Goal: Book appointment/travel/reservation

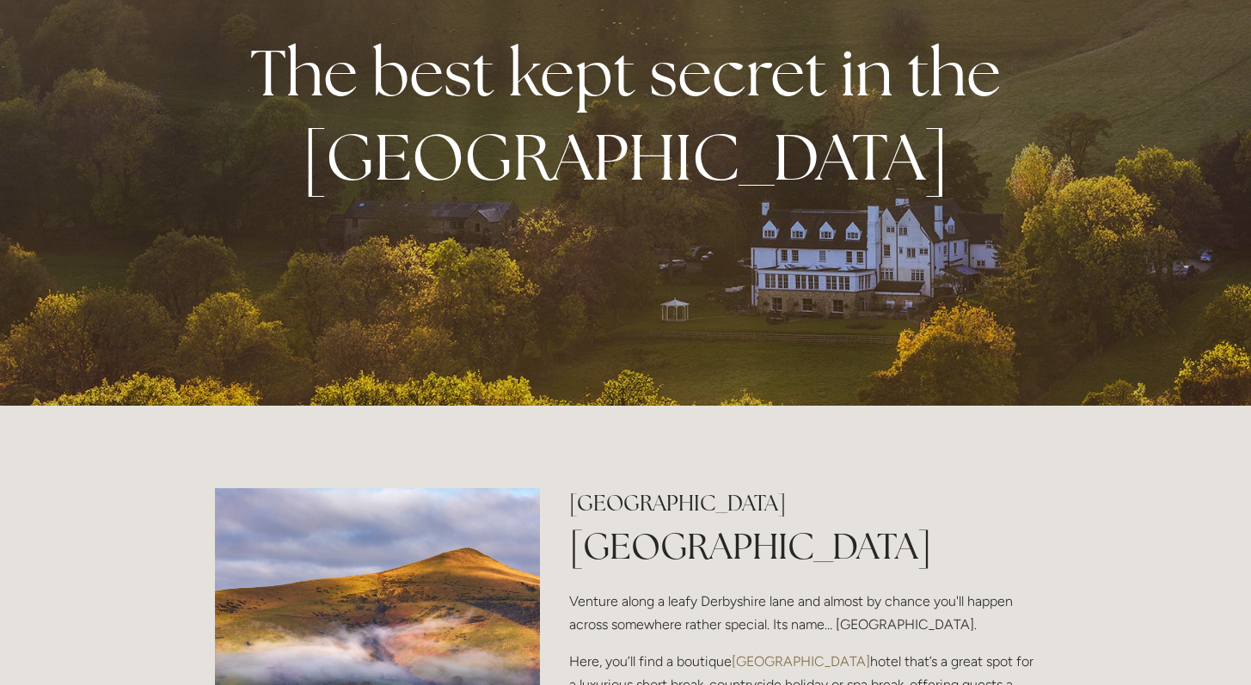
scroll to position [526, 0]
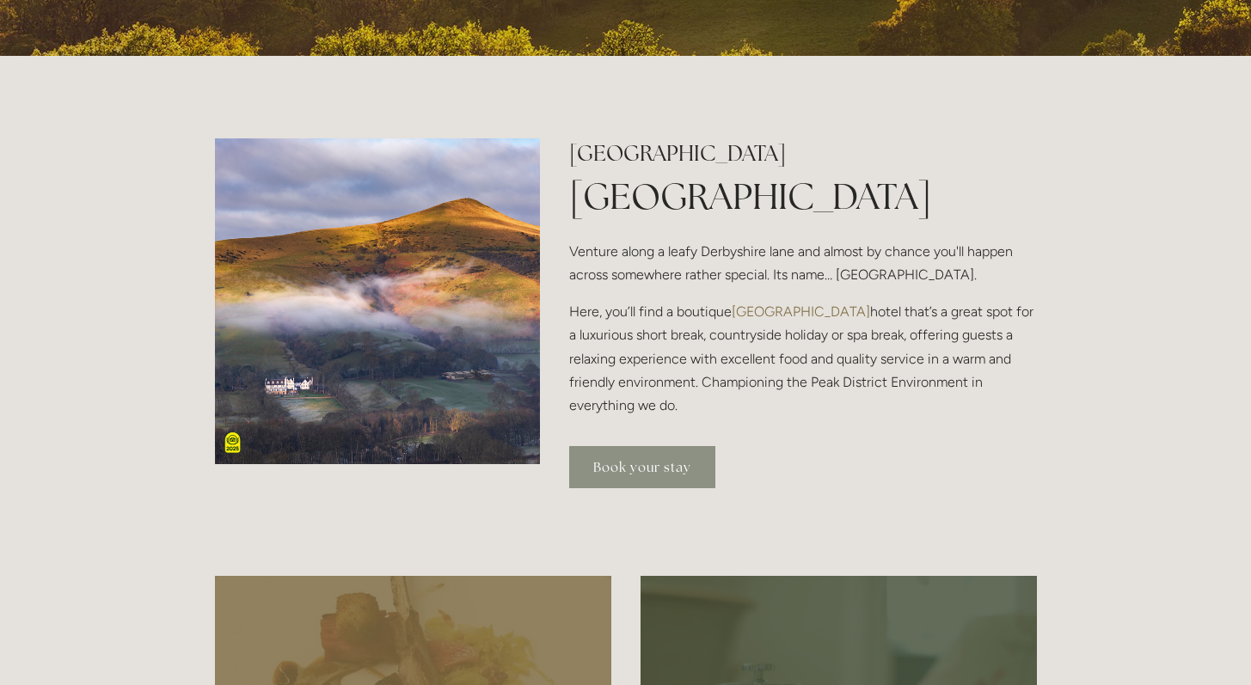
click at [660, 477] on link "Book your stay" at bounding box center [642, 467] width 146 height 42
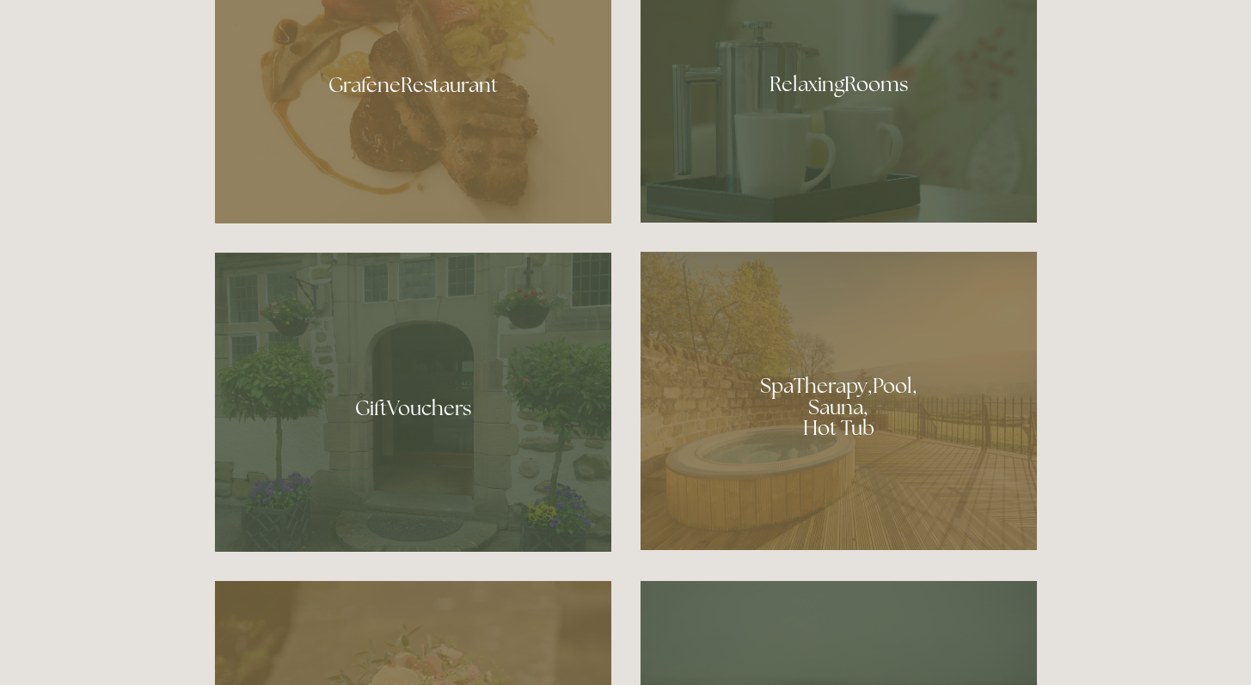
scroll to position [1096, 0]
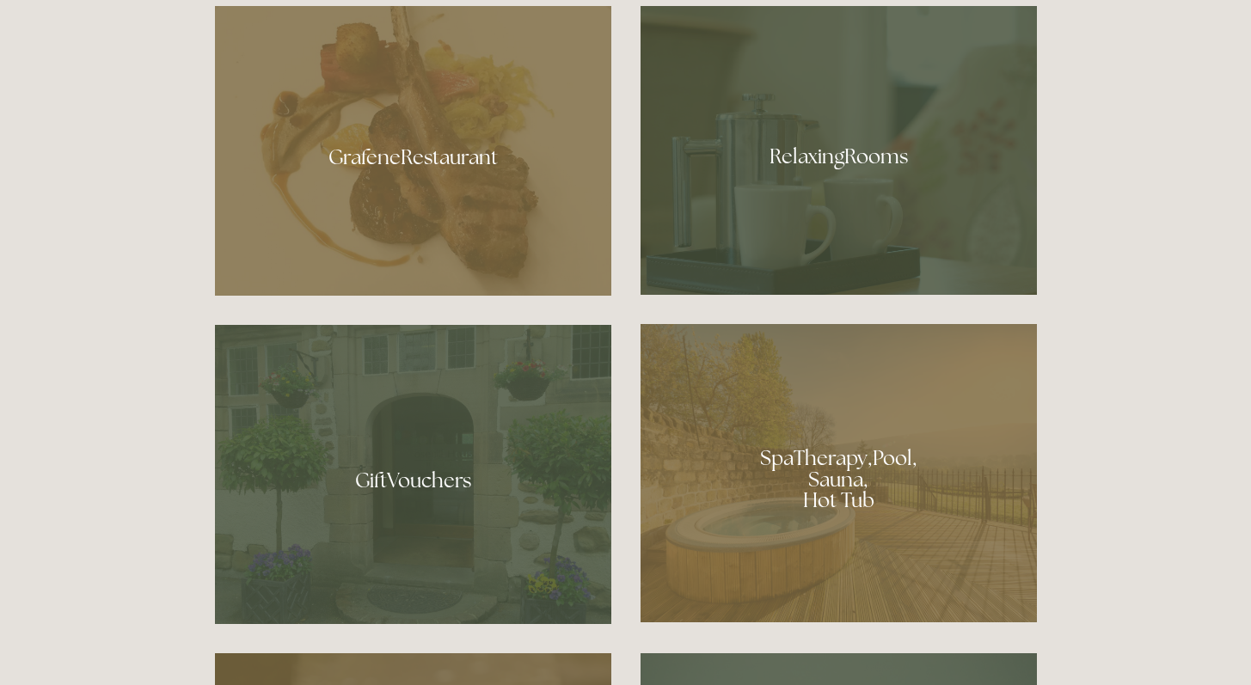
click at [854, 417] on div at bounding box center [839, 473] width 396 height 298
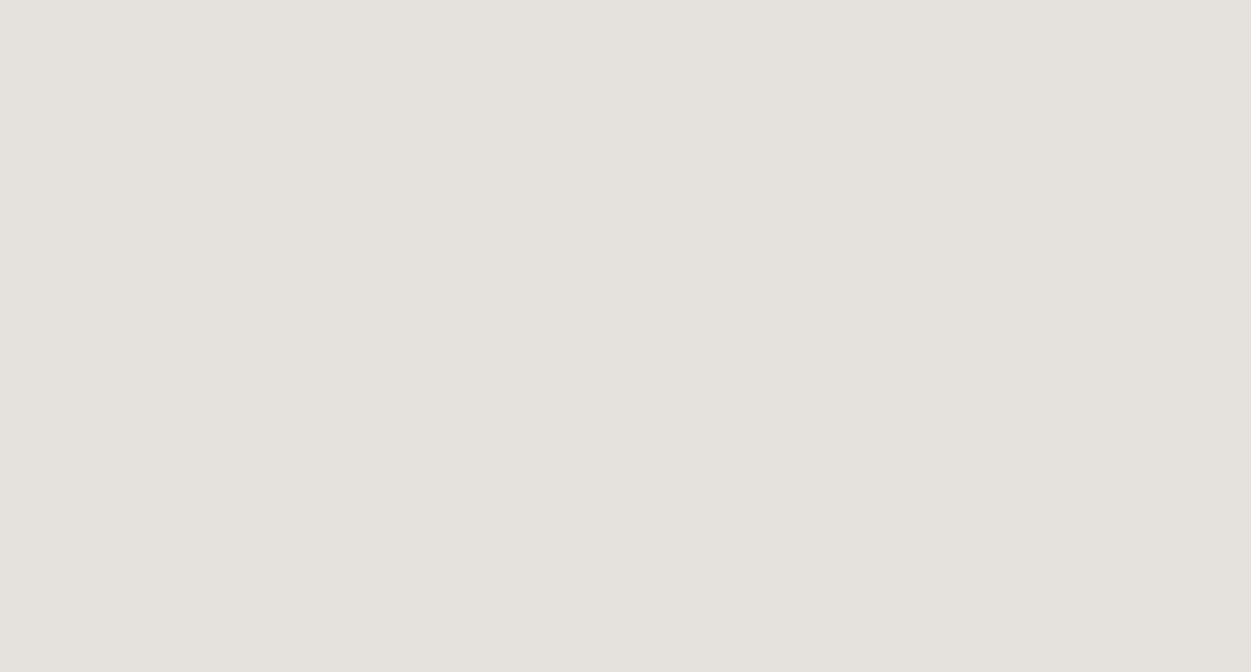
scroll to position [94, 0]
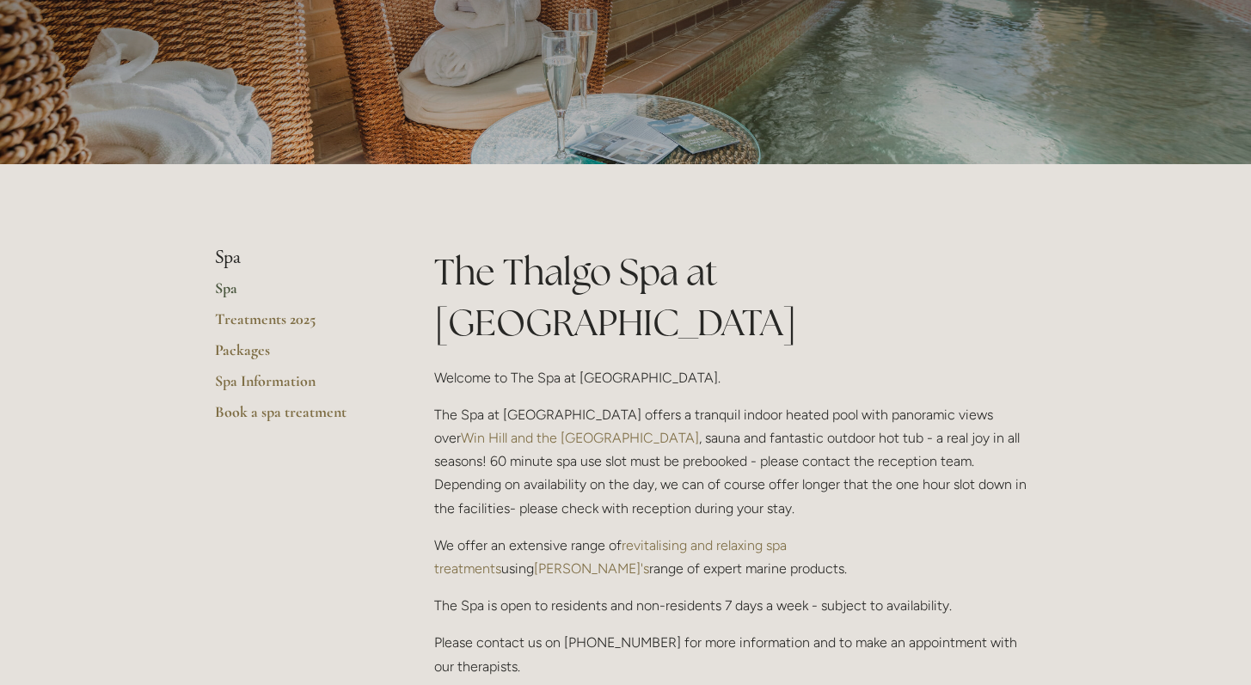
scroll to position [325, 0]
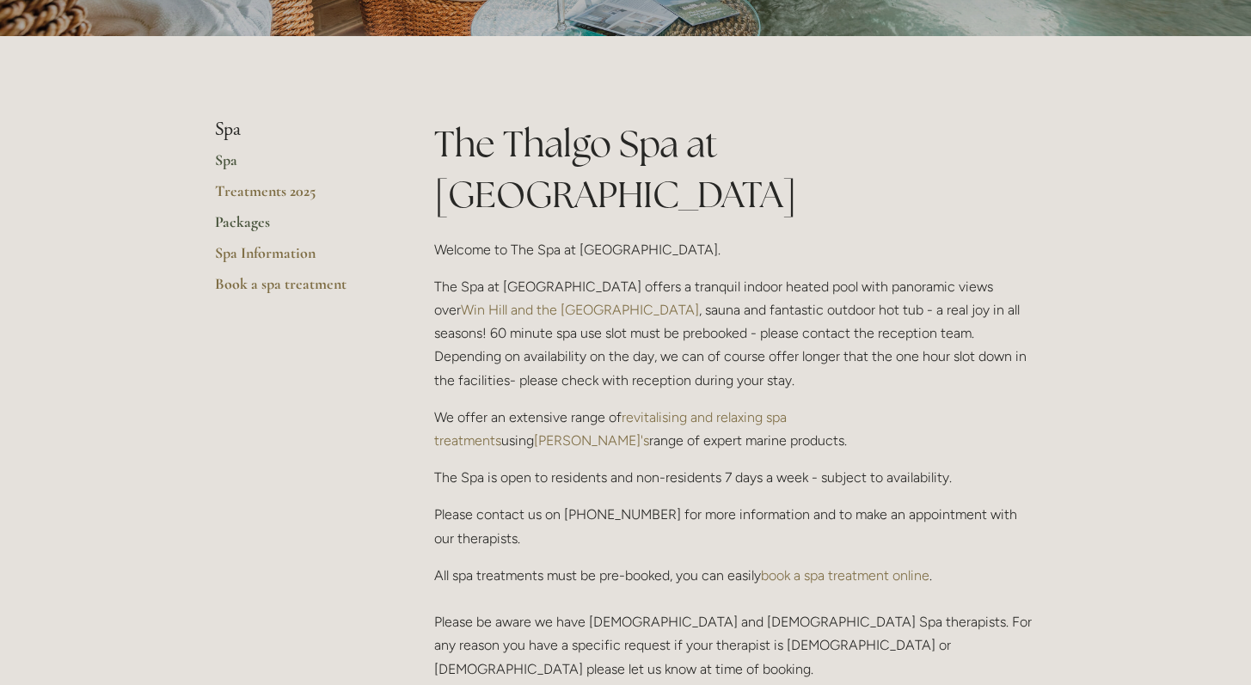
click at [240, 218] on link "Packages" at bounding box center [297, 227] width 164 height 31
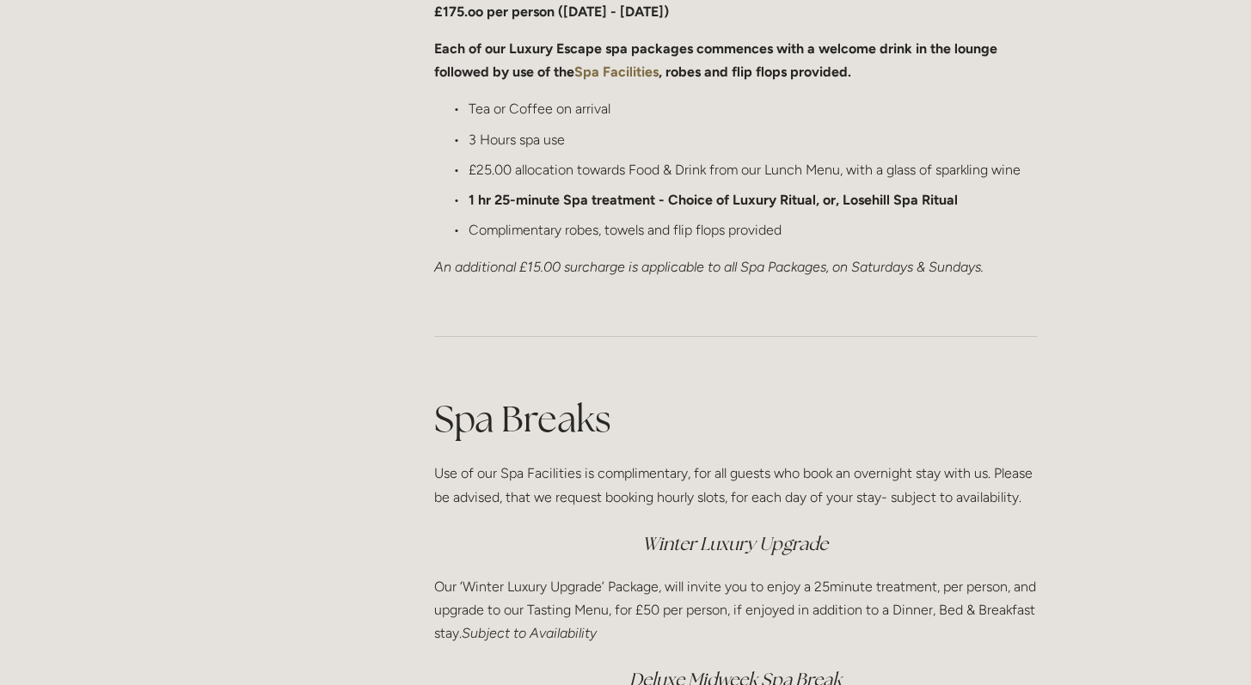
scroll to position [1866, 0]
